Goal: Find specific page/section: Find specific page/section

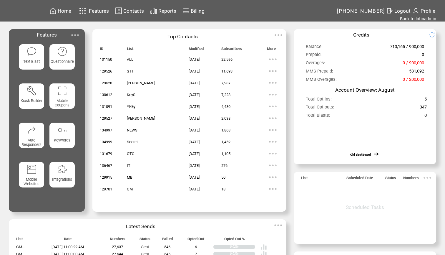
click at [426, 19] on link "Back to txtinadmin" at bounding box center [418, 18] width 36 height 5
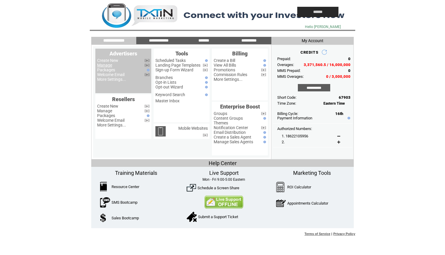
click at [110, 65] on link "Manage" at bounding box center [104, 65] width 15 height 5
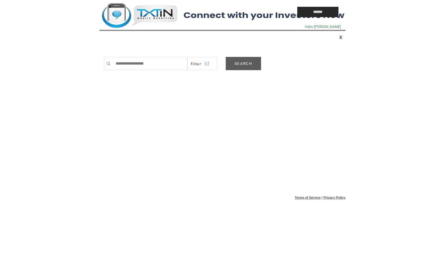
click at [238, 64] on link "SEARCH" at bounding box center [243, 63] width 35 height 13
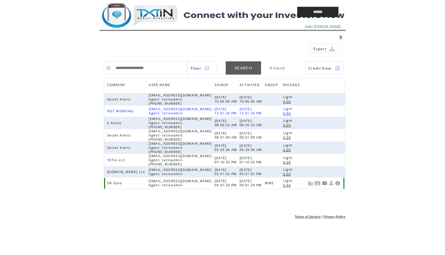
click at [338, 183] on link at bounding box center [337, 182] width 5 height 5
click at [154, 11] on td at bounding box center [184, 12] width 171 height 24
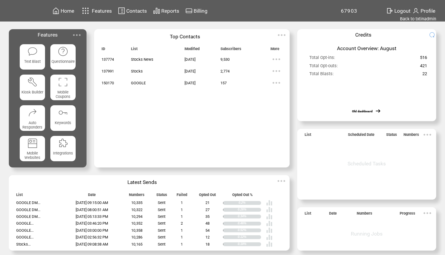
click at [62, 11] on span "Home" at bounding box center [68, 11] width 14 height 6
